Goal: Task Accomplishment & Management: Complete application form

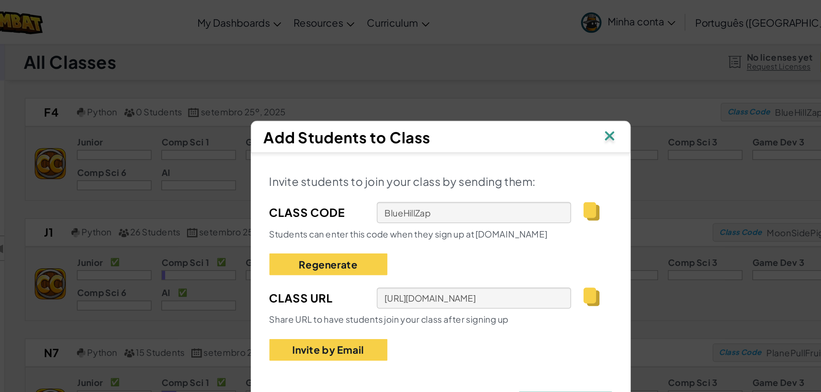
click at [532, 91] on img at bounding box center [527, 95] width 11 height 13
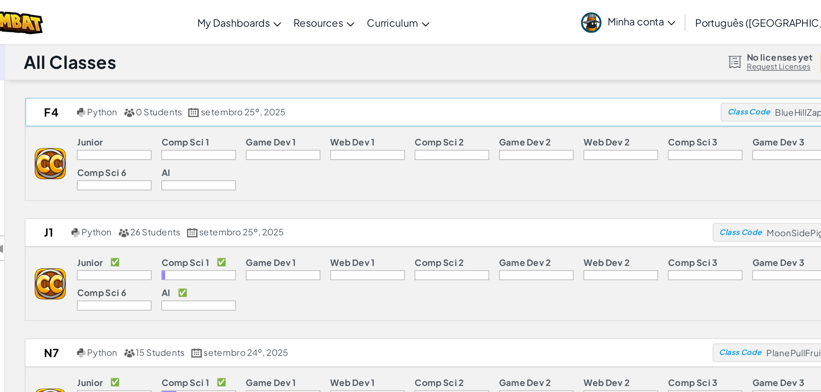
click at [143, 87] on div "f4 Python 0 Students setembro 25º, 2025 Class Code BlueHillZap Adicionar Alunos…" at bounding box center [451, 78] width 658 height 20
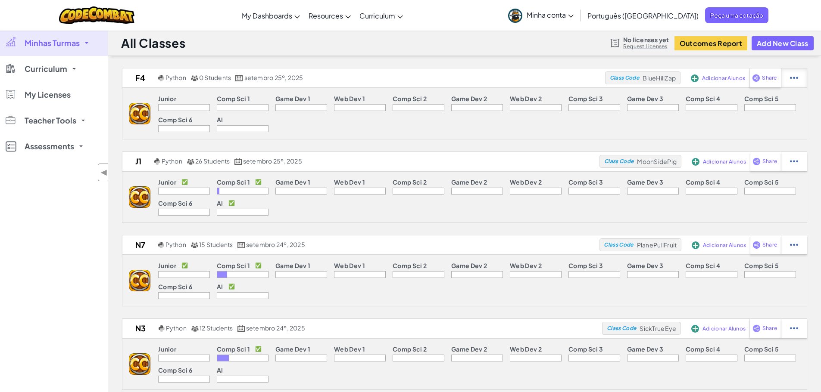
click at [781, 79] on div at bounding box center [794, 77] width 26 height 19
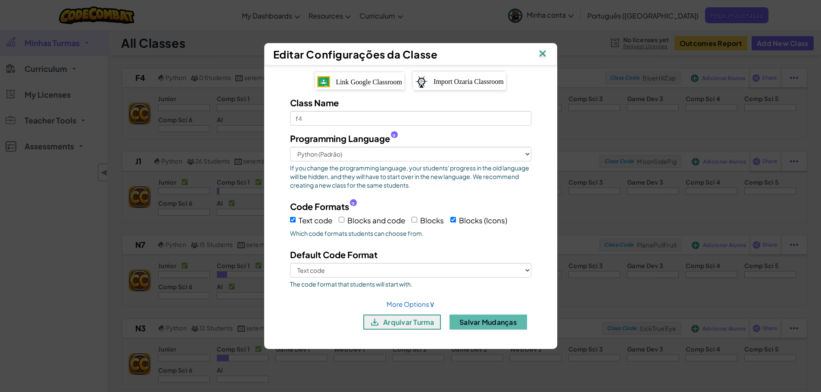
scroll to position [0, 0]
click at [543, 50] on img at bounding box center [542, 54] width 11 height 13
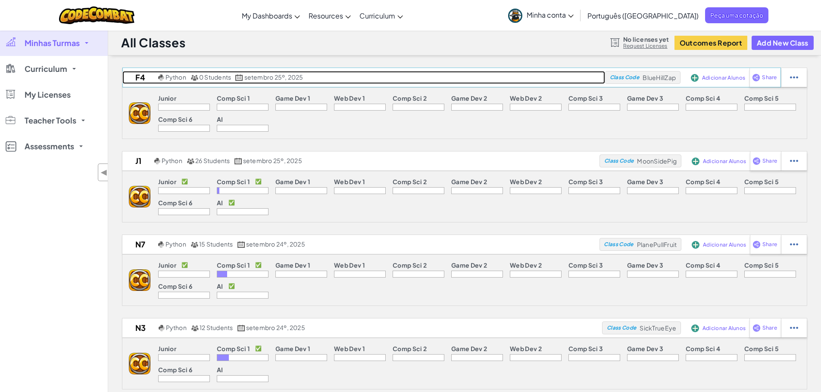
click at [139, 78] on h2 "f4" at bounding box center [139, 77] width 34 height 13
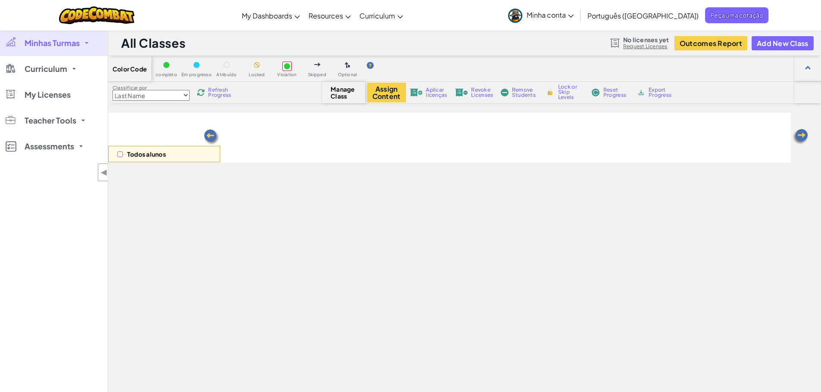
select select "560f1a9f22961295f9427742"
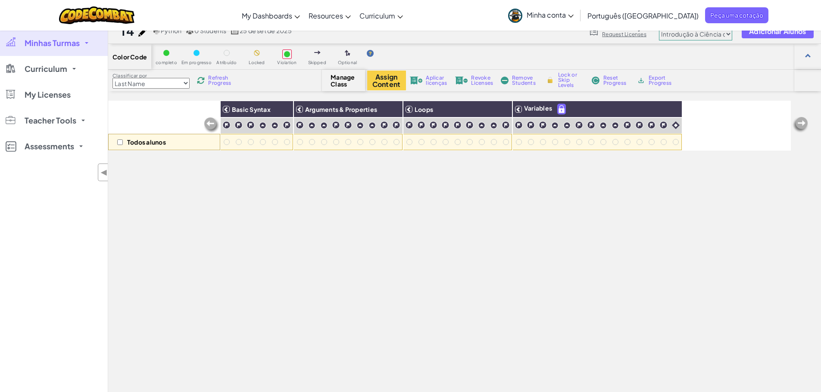
scroll to position [15, 0]
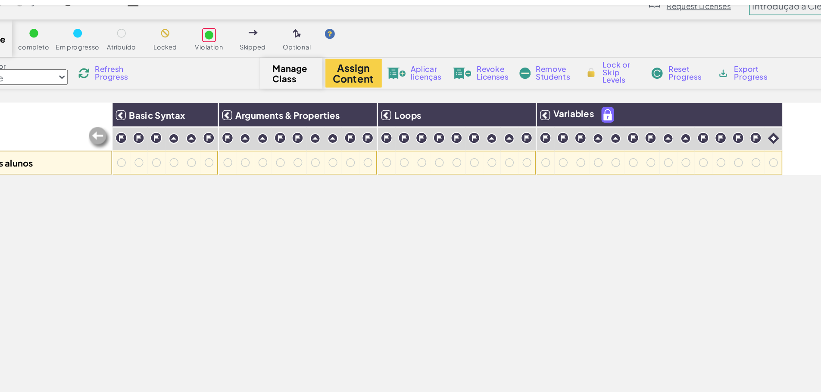
drag, startPoint x: 459, startPoint y: 87, endPoint x: 424, endPoint y: 75, distance: 36.9
click at [424, 75] on div "Aplicar licenças" at bounding box center [428, 78] width 41 height 6
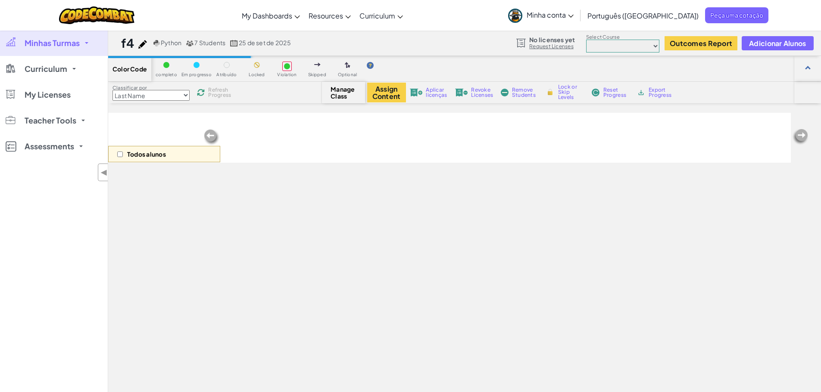
scroll to position [15, 0]
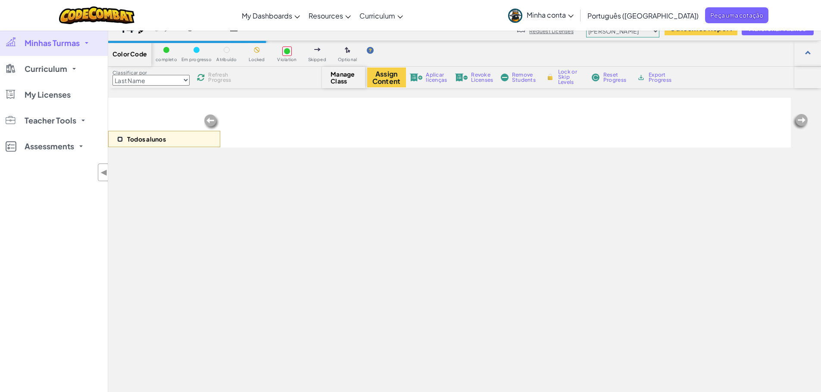
click at [118, 137] on input "checkbox" at bounding box center [120, 140] width 6 height 6
checkbox input "true"
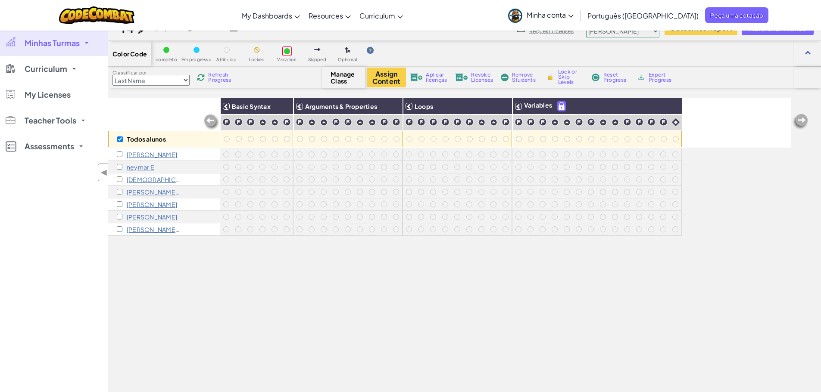
click at [431, 81] on span "Aplicar licenças" at bounding box center [436, 77] width 21 height 10
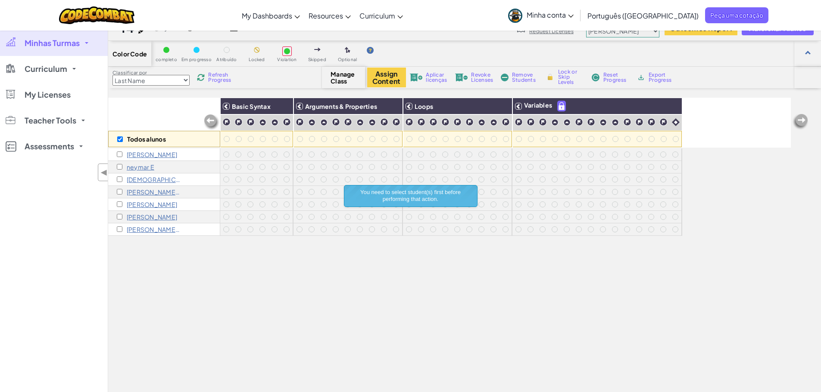
drag, startPoint x: 116, startPoint y: 153, endPoint x: 122, endPoint y: 155, distance: 6.3
click at [122, 155] on div "henrique c" at bounding box center [164, 155] width 112 height 12
click at [122, 155] on div "henrique c" at bounding box center [147, 154] width 60 height 7
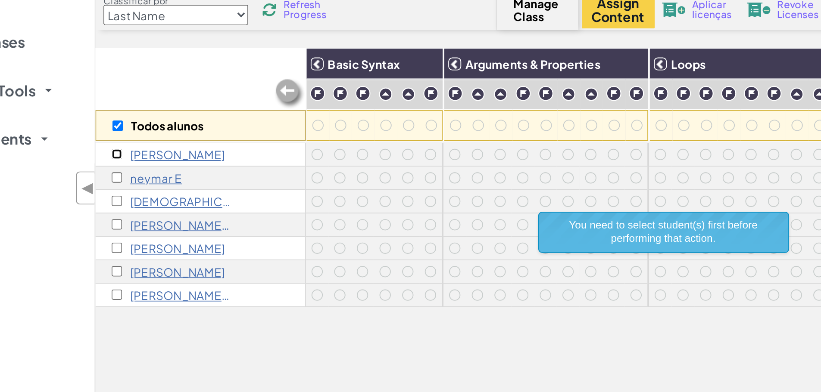
click at [120, 154] on input "checkbox" at bounding box center [120, 155] width 6 height 6
checkbox input "true"
click at [119, 167] on input "checkbox" at bounding box center [120, 167] width 6 height 6
checkbox input "true"
click at [119, 182] on div "Christian G" at bounding box center [149, 179] width 64 height 7
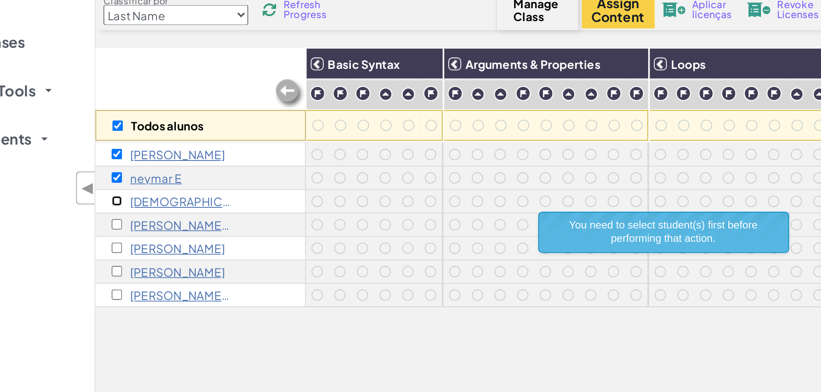
click at [119, 179] on input "checkbox" at bounding box center [120, 180] width 6 height 6
checkbox input "true"
click at [121, 194] on input "checkbox" at bounding box center [120, 192] width 6 height 6
checkbox input "true"
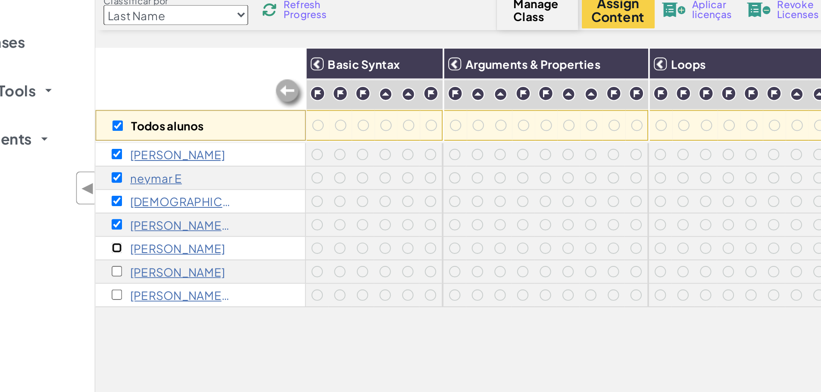
click at [119, 205] on input "checkbox" at bounding box center [120, 205] width 6 height 6
checkbox input "true"
click at [119, 216] on input "checkbox" at bounding box center [120, 217] width 6 height 6
checkbox input "true"
click at [119, 228] on input "checkbox" at bounding box center [120, 230] width 6 height 6
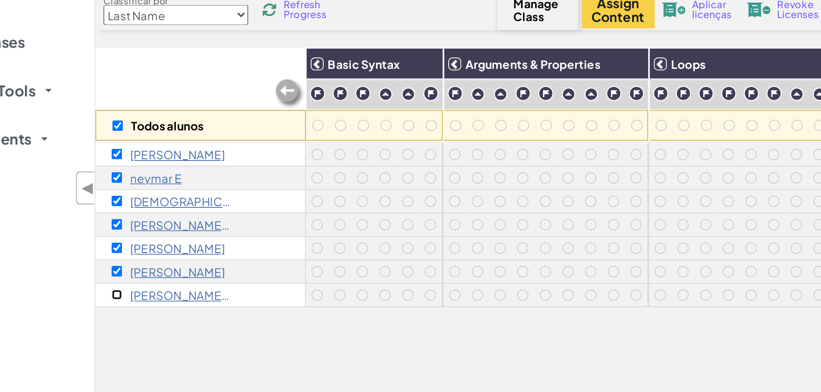
checkbox input "true"
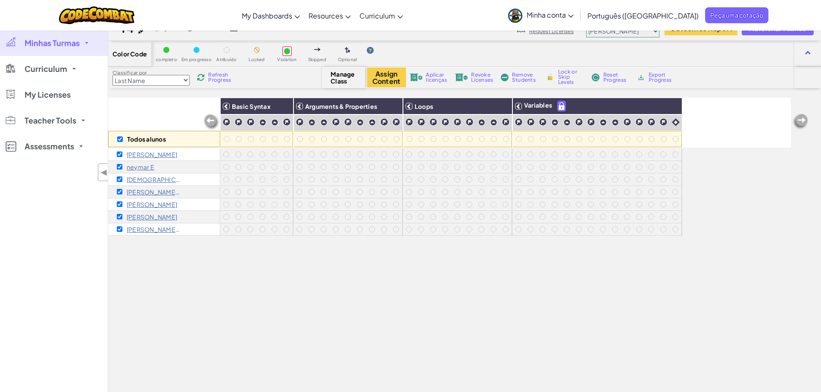
click at [426, 80] on span "Aplicar licenças" at bounding box center [436, 77] width 21 height 10
click at [120, 137] on input "checkbox" at bounding box center [120, 140] width 6 height 6
checkbox input "false"
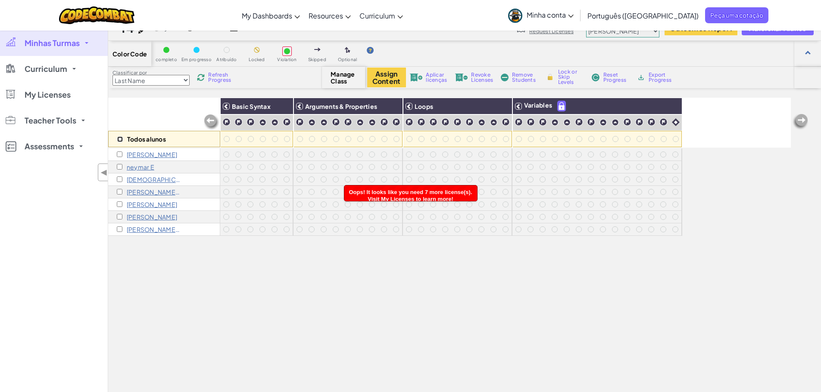
checkbox input "false"
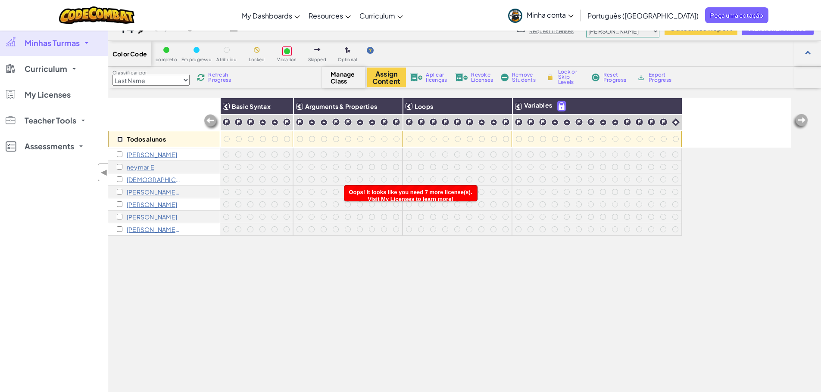
checkbox input "false"
click at [120, 138] on input "checkbox" at bounding box center [120, 140] width 6 height 6
checkbox input "true"
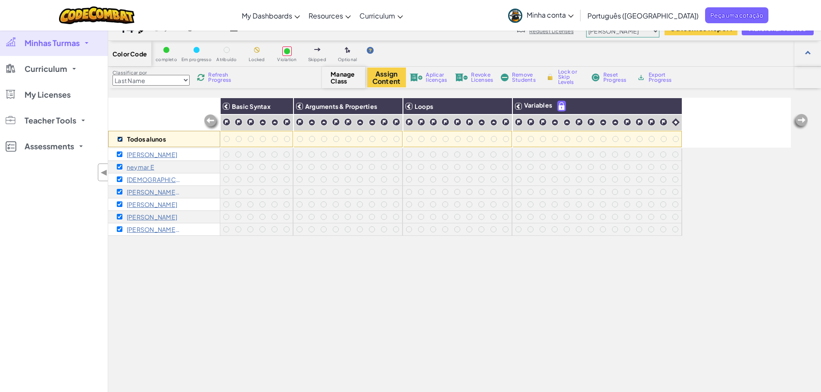
checkbox input "true"
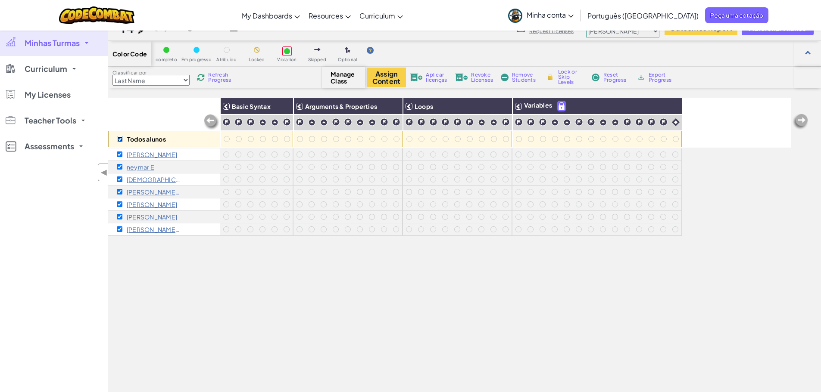
checkbox input "true"
click at [423, 75] on div "Aplicar licenças" at bounding box center [428, 78] width 41 height 6
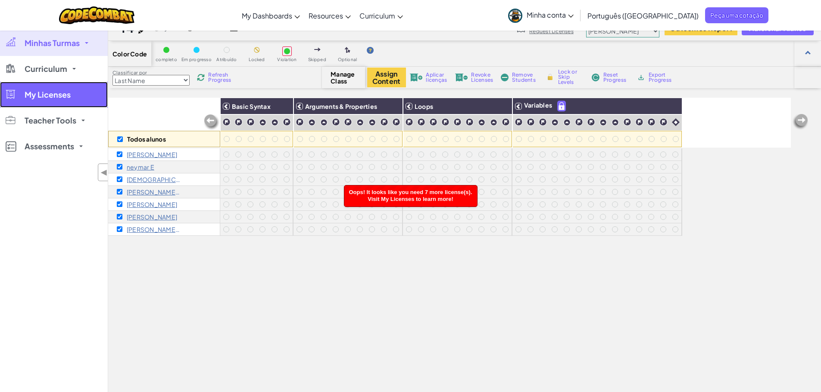
click at [60, 99] on span "My Licenses" at bounding box center [48, 95] width 46 height 8
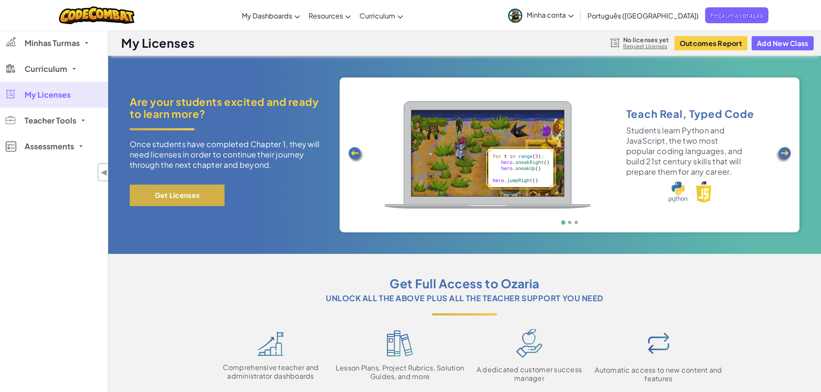
click at [203, 204] on button "Get Licenses" at bounding box center [177, 196] width 95 height 22
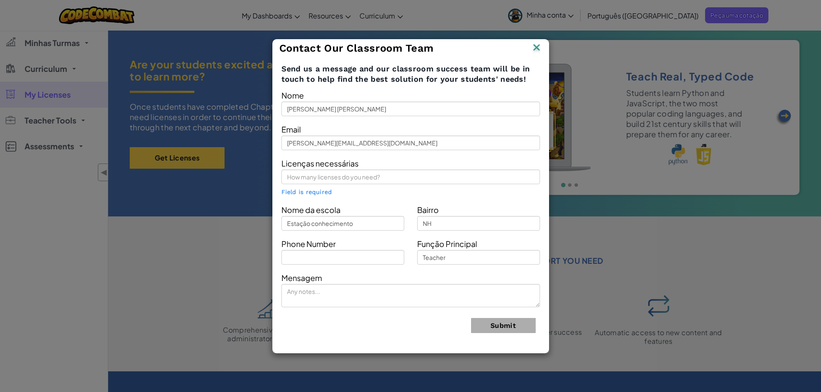
scroll to position [1, 0]
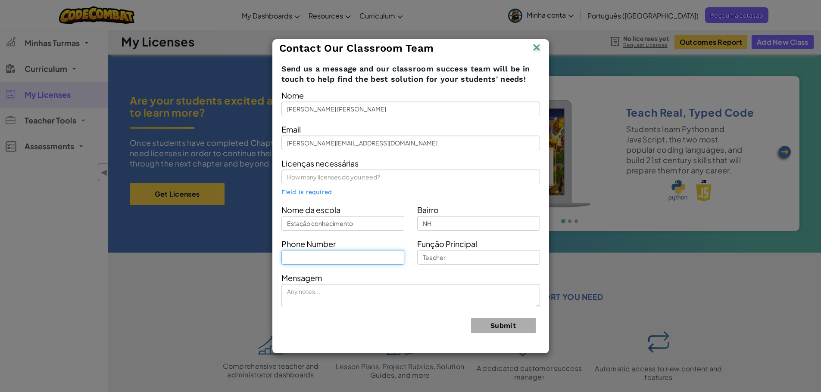
click at [352, 258] on input "text" at bounding box center [342, 257] width 123 height 15
type input "995262511"
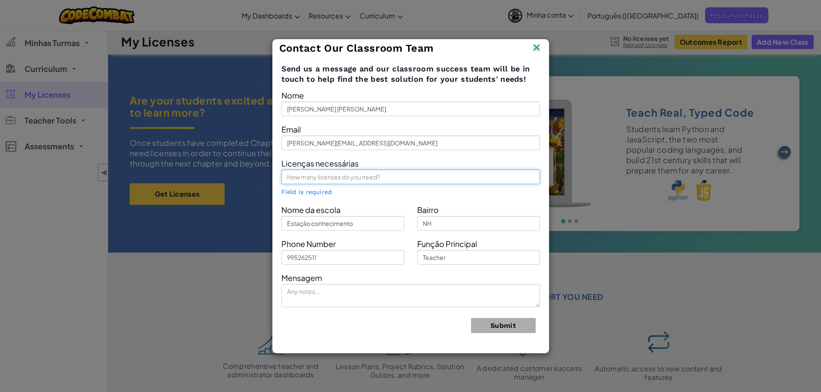
click at [361, 180] on input "text" at bounding box center [410, 177] width 258 height 15
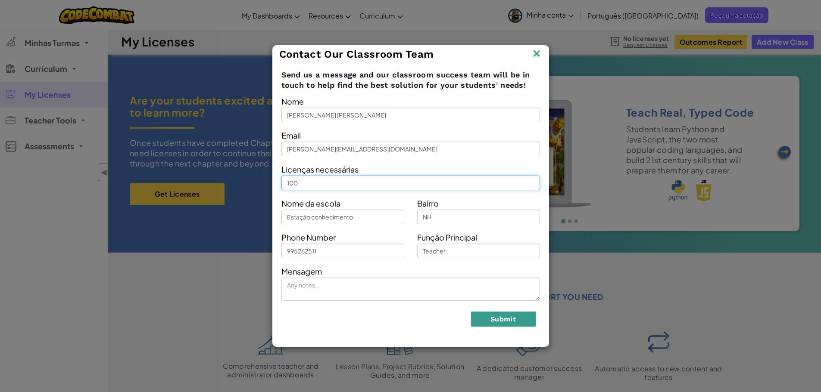
type input "100"
click at [495, 320] on button "Submit" at bounding box center [503, 319] width 65 height 15
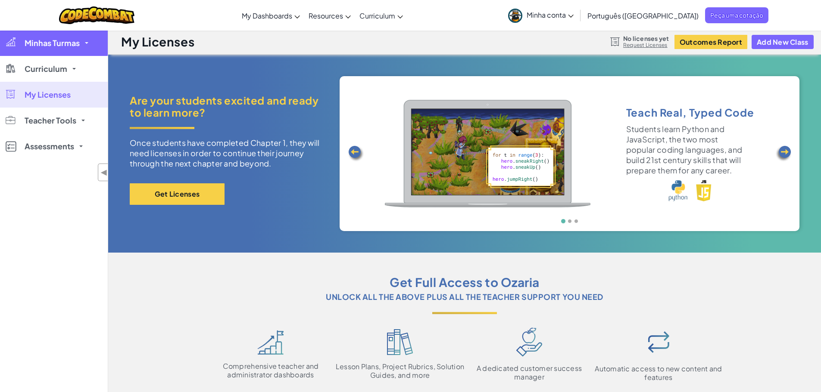
click at [31, 43] on span "Minhas Turmas" at bounding box center [52, 43] width 55 height 8
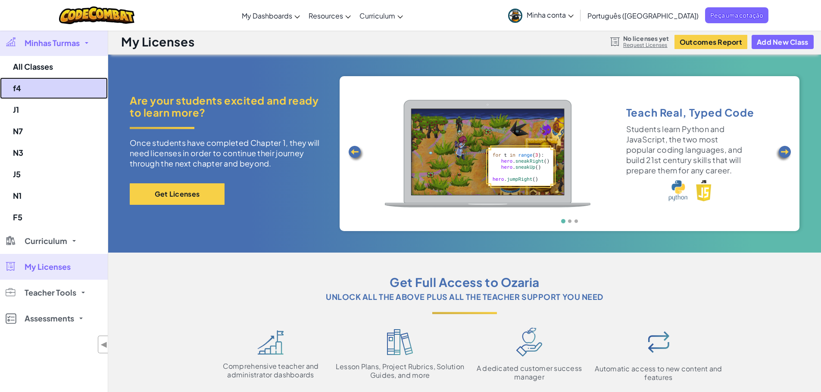
click at [37, 84] on link "f4" at bounding box center [54, 89] width 108 height 22
select select "560f1a9f22961295f9427742"
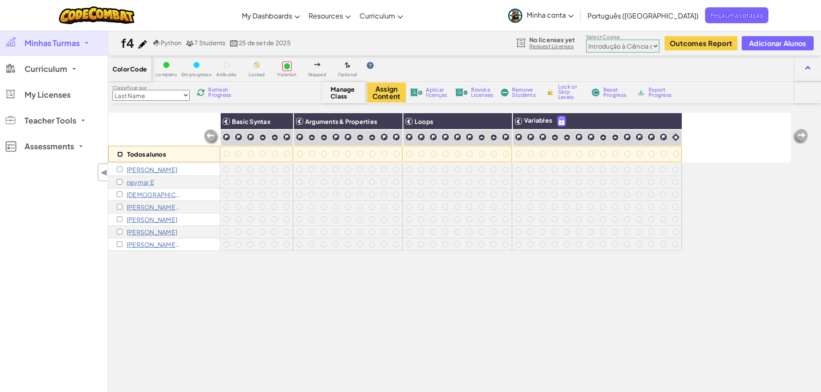
click at [119, 153] on input "checkbox" at bounding box center [120, 155] width 6 height 6
checkbox input "true"
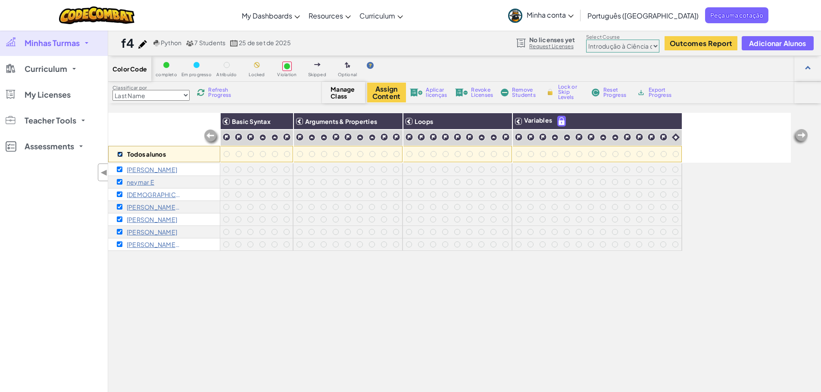
checkbox input "true"
click at [436, 96] on span "Aplicar licenças" at bounding box center [436, 92] width 21 height 10
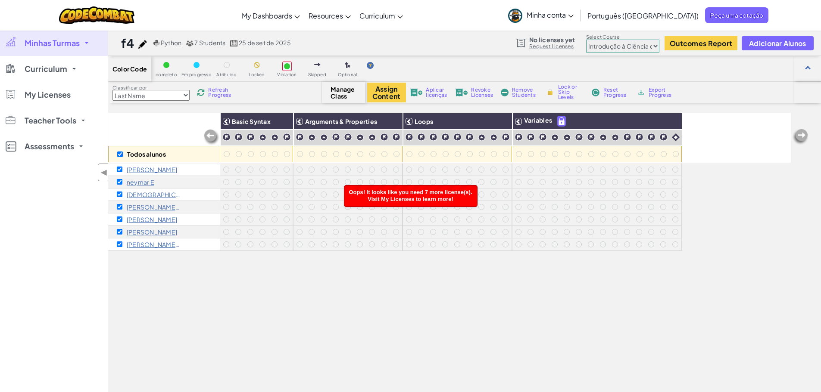
click at [436, 96] on span "Aplicar licenças" at bounding box center [436, 92] width 21 height 10
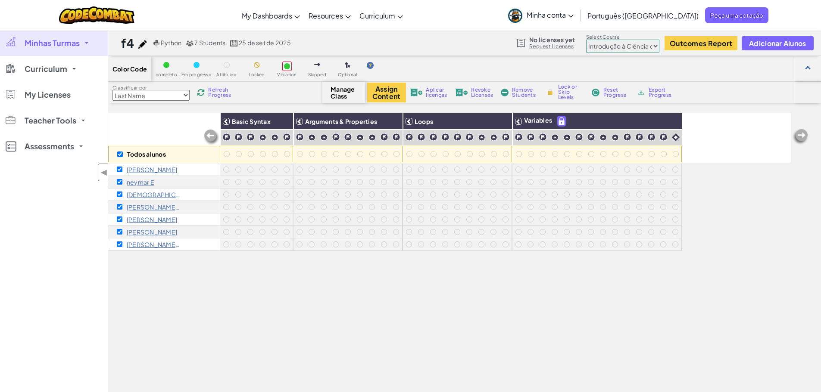
click at [459, 40] on div "f4 Python 7 Students 25 de set de 2025 No licenses yet Request Licenses Select …" at bounding box center [464, 43] width 713 height 26
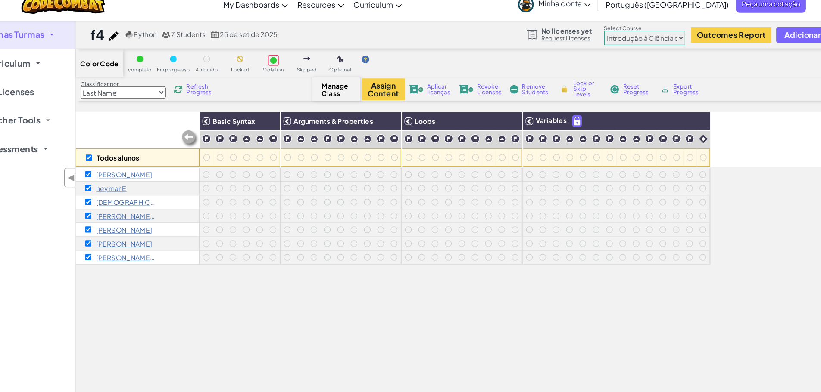
click at [426, 96] on span "Aplicar licenças" at bounding box center [436, 92] width 21 height 10
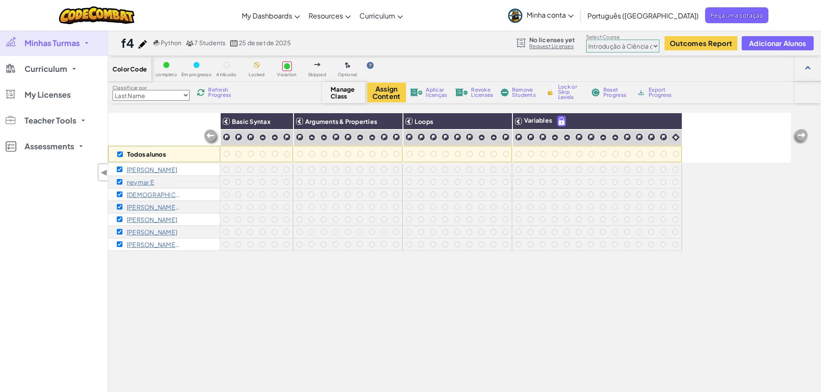
click at [414, 358] on div "Todos alunos Basic Syntax Arguments & Properties Loops Variables henrique c ney…" at bounding box center [449, 287] width 682 height 349
click at [24, 39] on link "Minhas Turmas" at bounding box center [54, 43] width 108 height 26
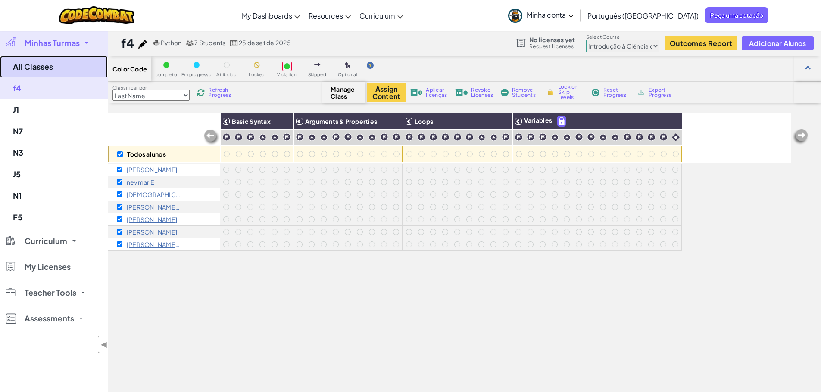
click at [67, 68] on link "All Classes" at bounding box center [54, 67] width 108 height 22
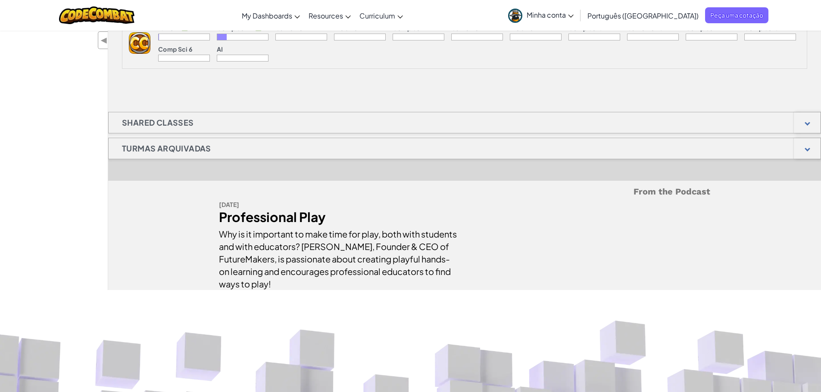
scroll to position [572, 0]
click at [812, 118] on div at bounding box center [806, 122] width 27 height 21
click at [811, 121] on div at bounding box center [806, 122] width 27 height 21
click at [810, 121] on div at bounding box center [806, 122] width 27 height 21
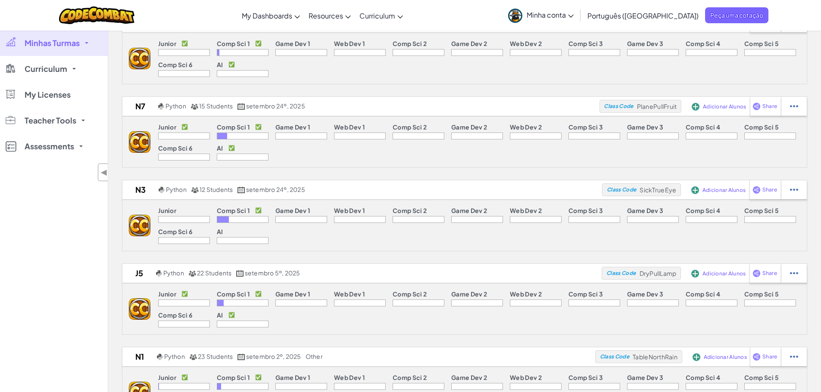
scroll to position [0, 0]
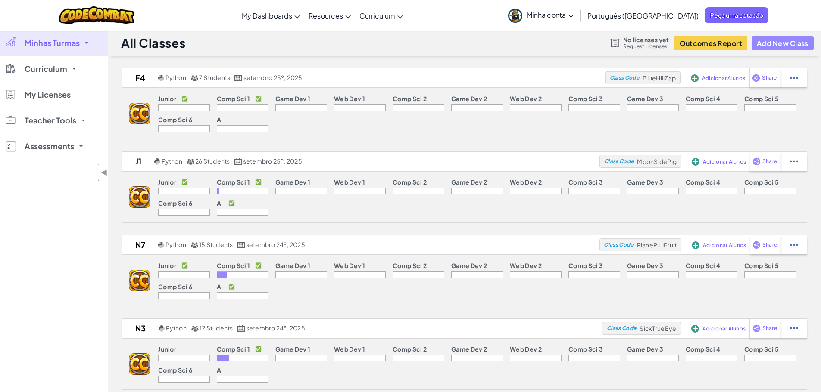
click at [776, 47] on button "Add New Class" at bounding box center [782, 43] width 62 height 14
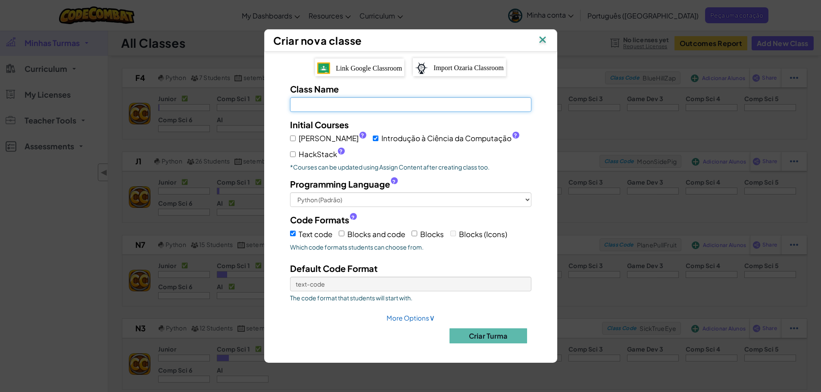
click at [423, 100] on input "Class Name Field is required" at bounding box center [410, 104] width 241 height 15
type input "verde"
click at [300, 139] on span "Júnior ?" at bounding box center [333, 138] width 68 height 12
click at [296, 139] on input "Júnior ?" at bounding box center [293, 139] width 6 height 6
checkbox input "true"
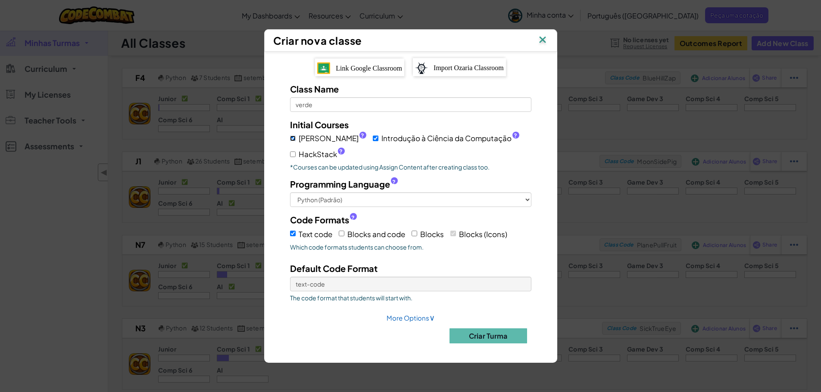
checkbox input "true"
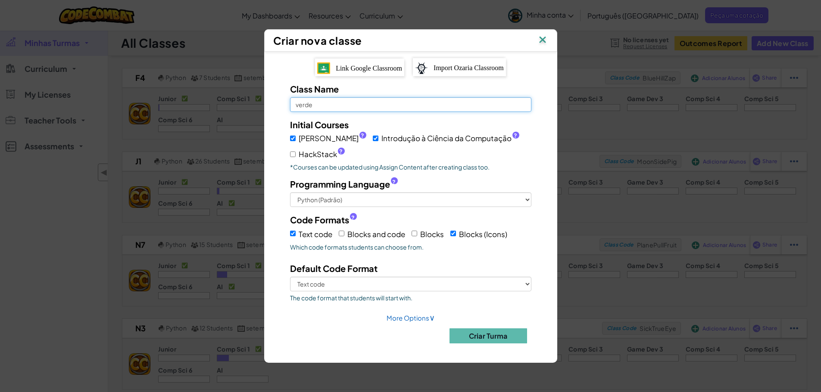
click at [298, 109] on input "verde" at bounding box center [410, 104] width 241 height 15
type input "Verde"
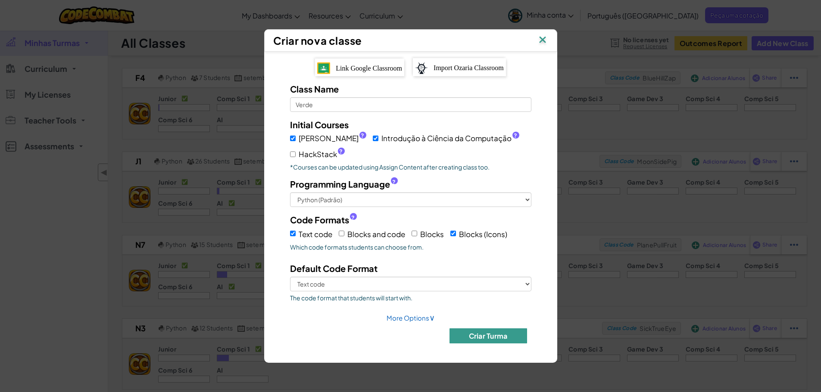
click at [477, 335] on button "Criar Turma" at bounding box center [488, 336] width 78 height 15
